Goal: Information Seeking & Learning: Understand process/instructions

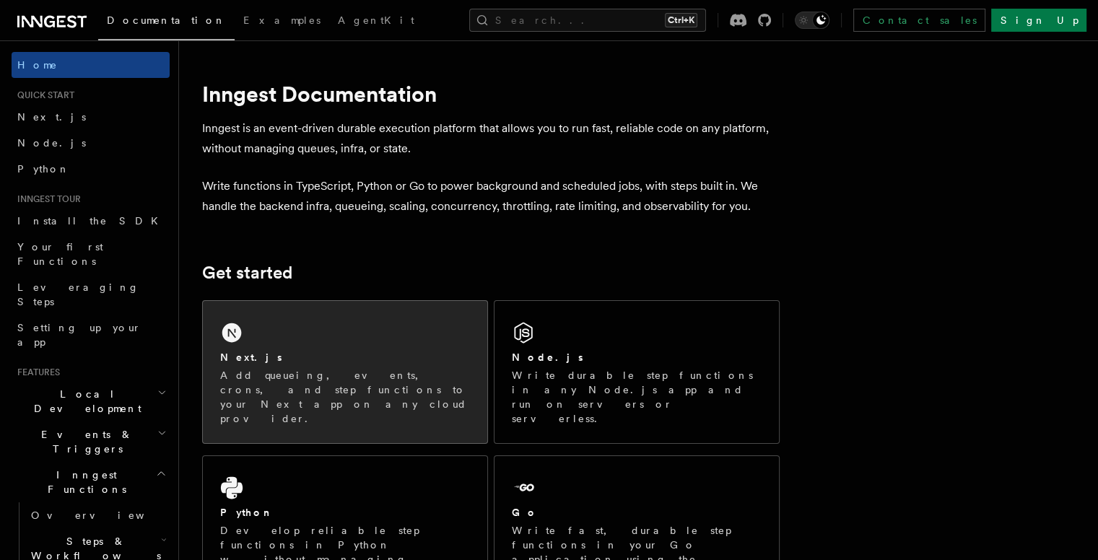
click at [366, 362] on div "Next.js" at bounding box center [345, 357] width 250 height 15
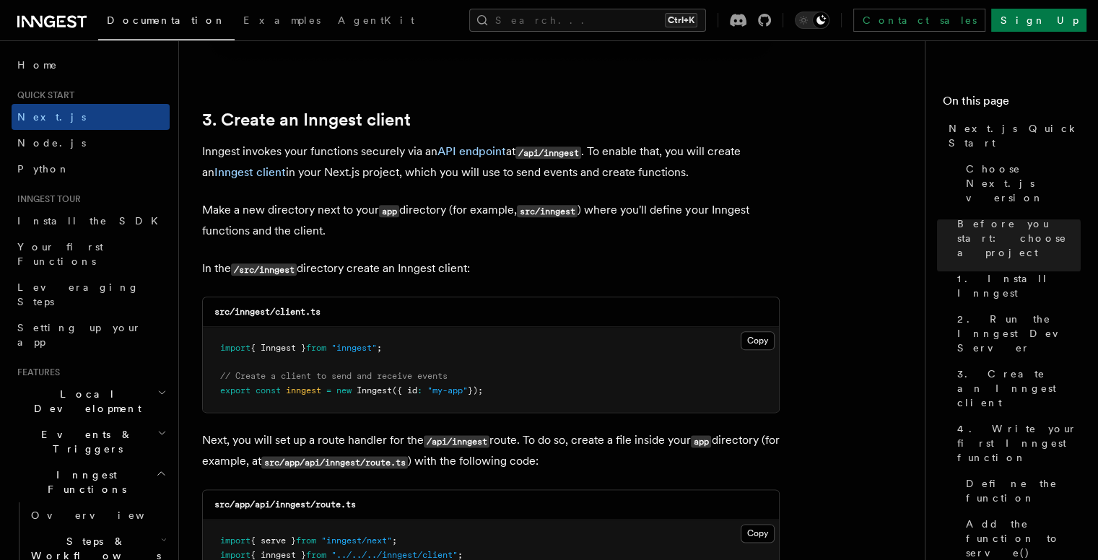
scroll to position [1733, 0]
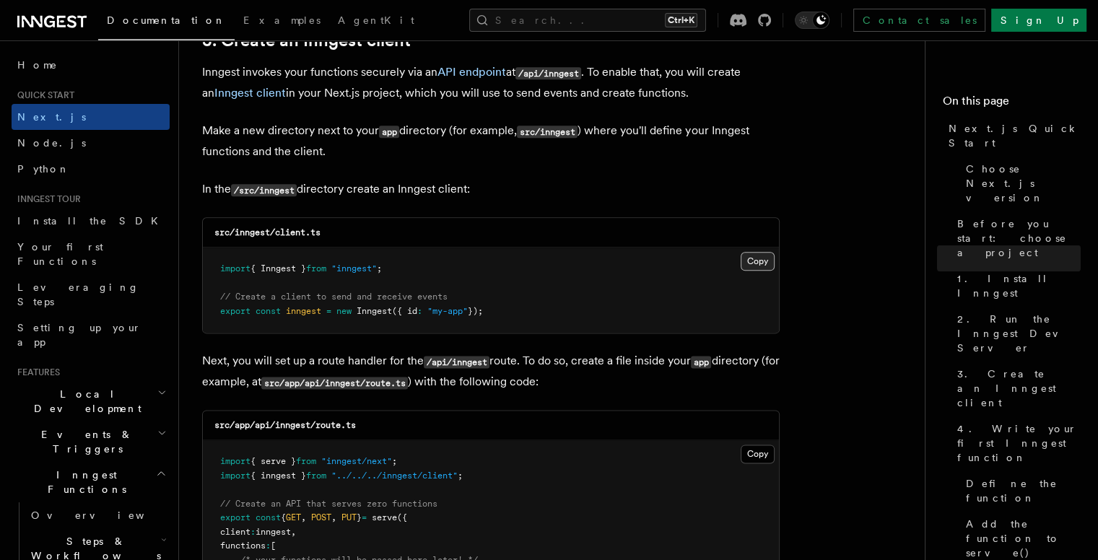
click at [768, 264] on button "Copy Copied" at bounding box center [758, 261] width 34 height 19
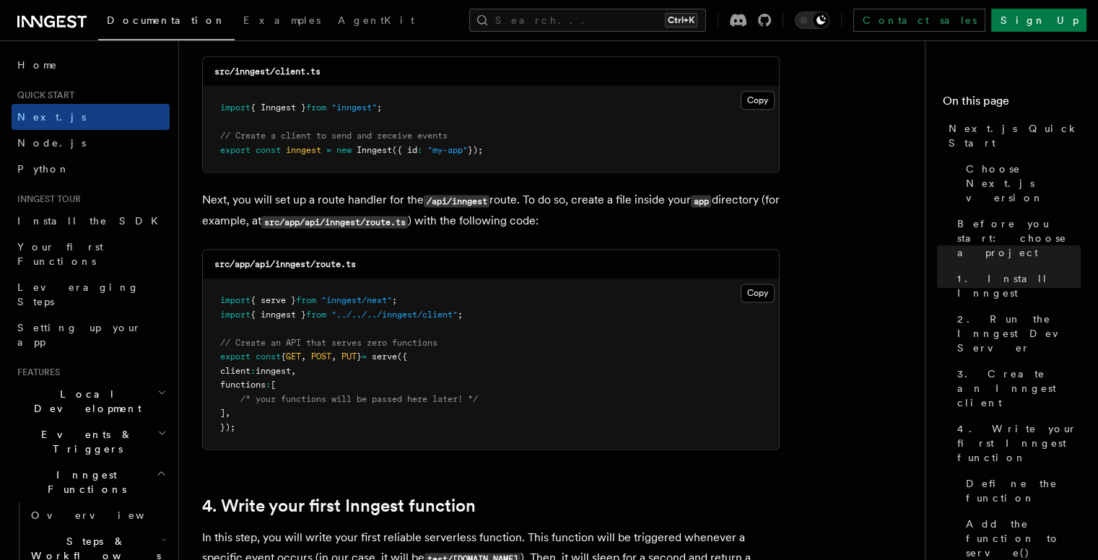
scroll to position [1925, 0]
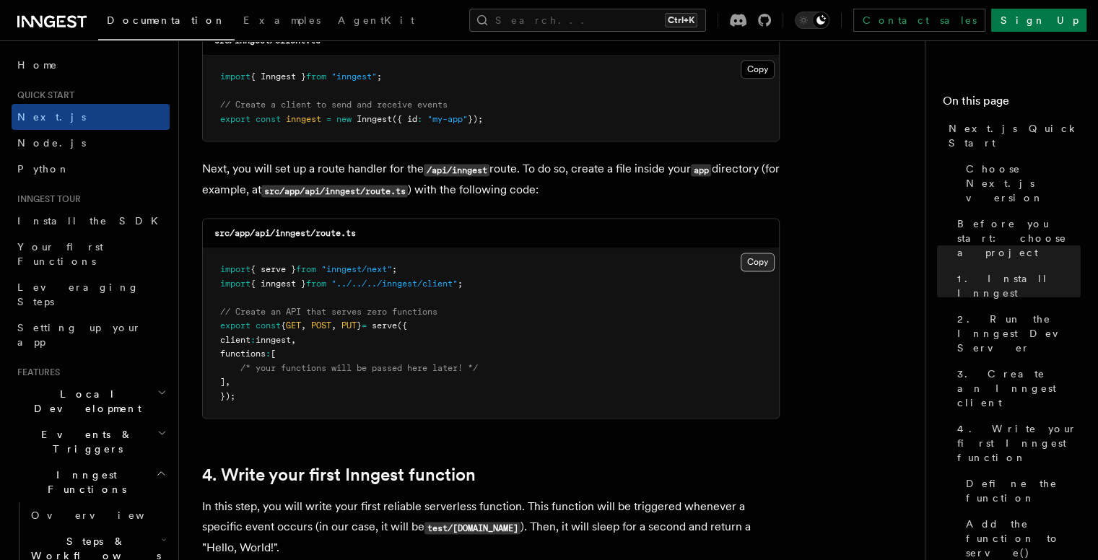
click at [768, 264] on button "Copy Copied" at bounding box center [758, 262] width 34 height 19
